Goal: Information Seeking & Learning: Learn about a topic

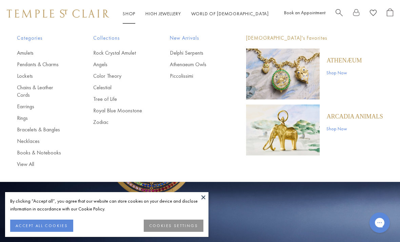
click at [52, 64] on link "Pendants & Charms" at bounding box center [41, 64] width 49 height 7
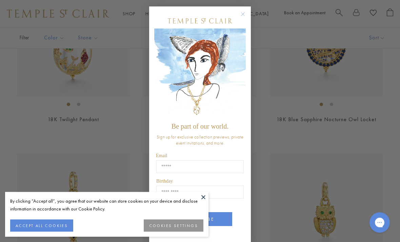
scroll to position [128, 0]
click at [242, 16] on icon "Close dialog" at bounding box center [242, 14] width 3 height 3
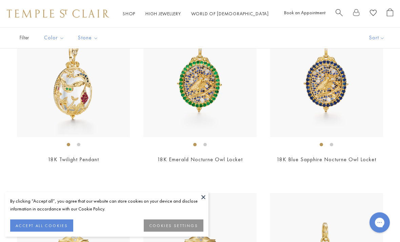
scroll to position [79, 0]
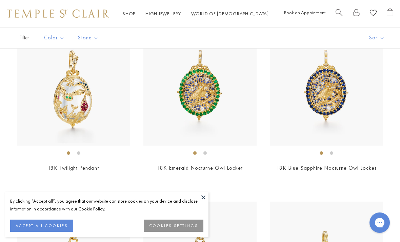
click at [221, 91] on img at bounding box center [199, 89] width 113 height 113
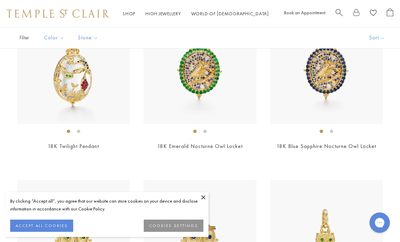
click at [330, 86] on img at bounding box center [326, 67] width 113 height 113
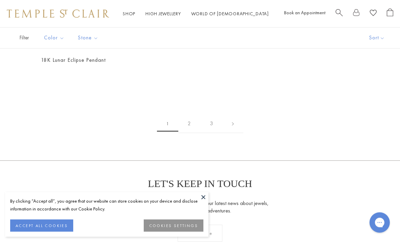
scroll to position [3754, 0]
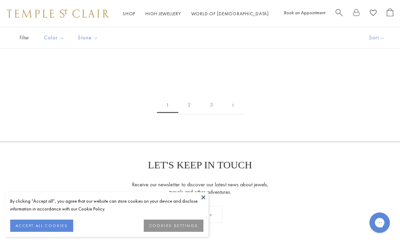
click at [194, 99] on link "2" at bounding box center [189, 105] width 22 height 19
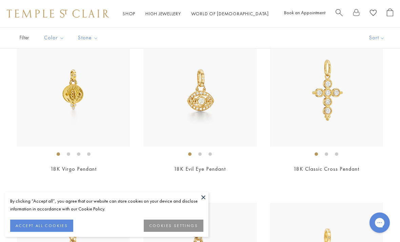
scroll to position [752, 0]
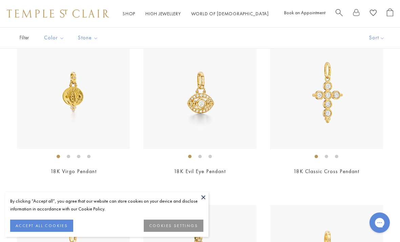
click at [207, 105] on img at bounding box center [199, 92] width 113 height 113
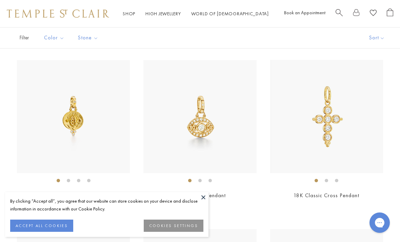
click at [215, 162] on img at bounding box center [199, 116] width 113 height 113
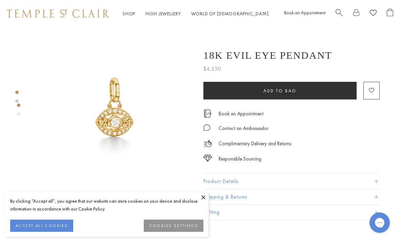
click at [156, 132] on img at bounding box center [113, 106] width 159 height 159
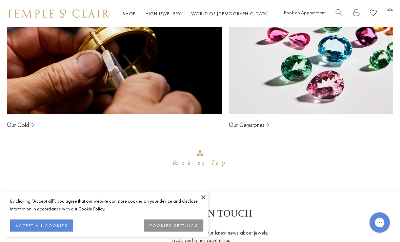
scroll to position [579, 0]
